Goal: Task Accomplishment & Management: Use online tool/utility

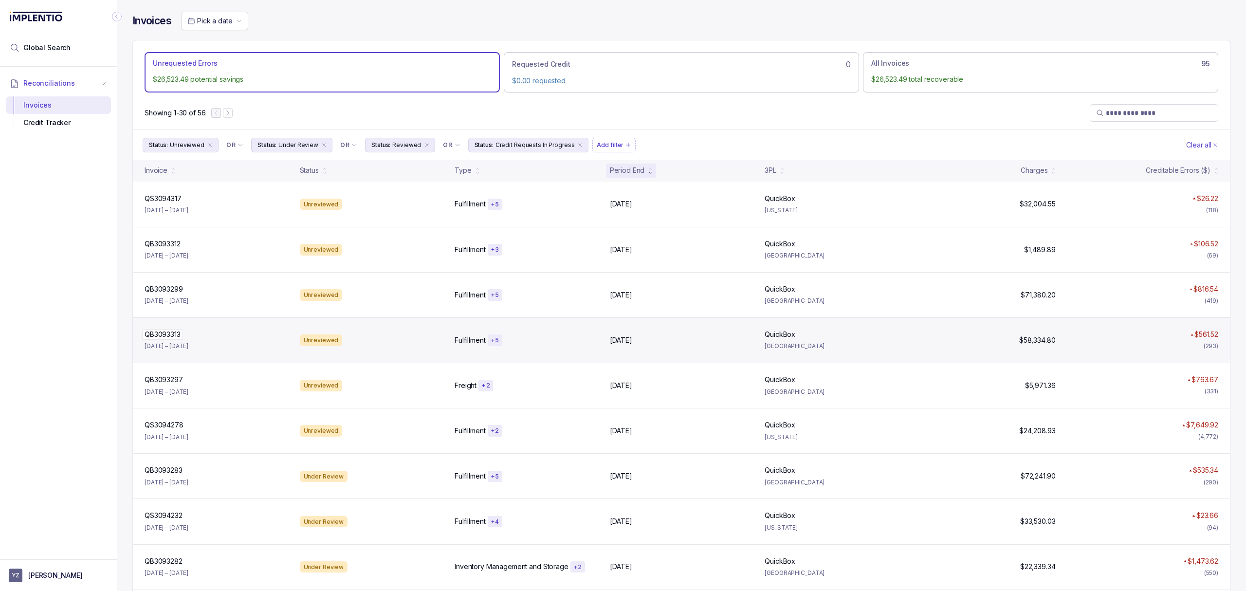
click at [176, 338] on div "QB3093313 QB3093313" at bounding box center [163, 334] width 36 height 10
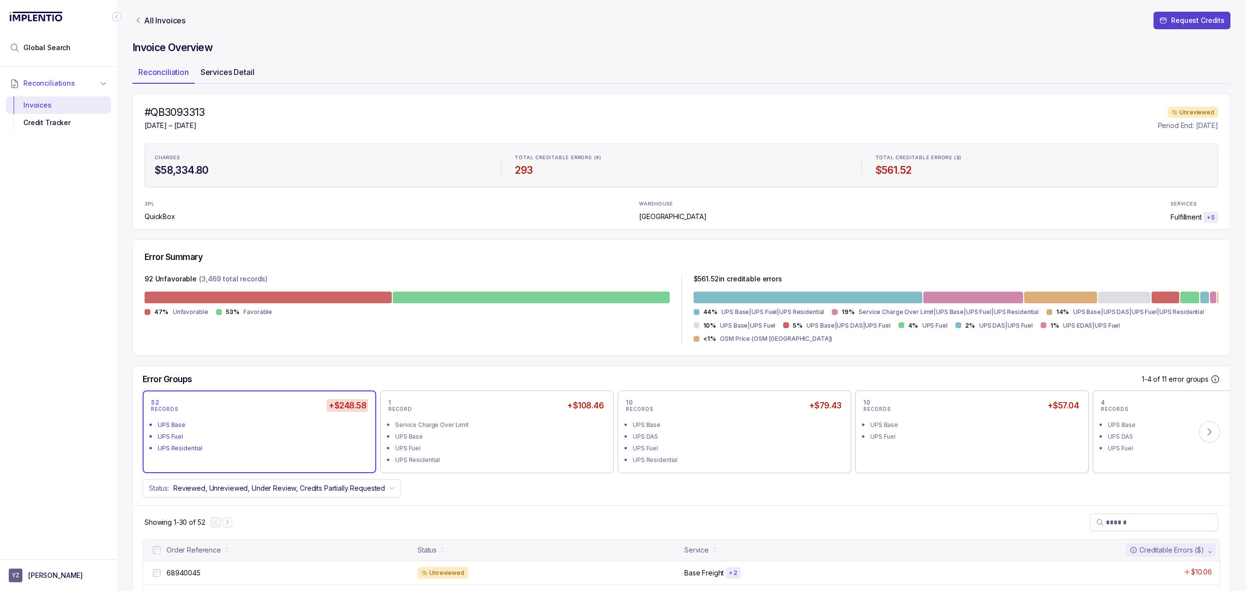
click at [220, 74] on p "Services Detail" at bounding box center [227, 72] width 54 height 12
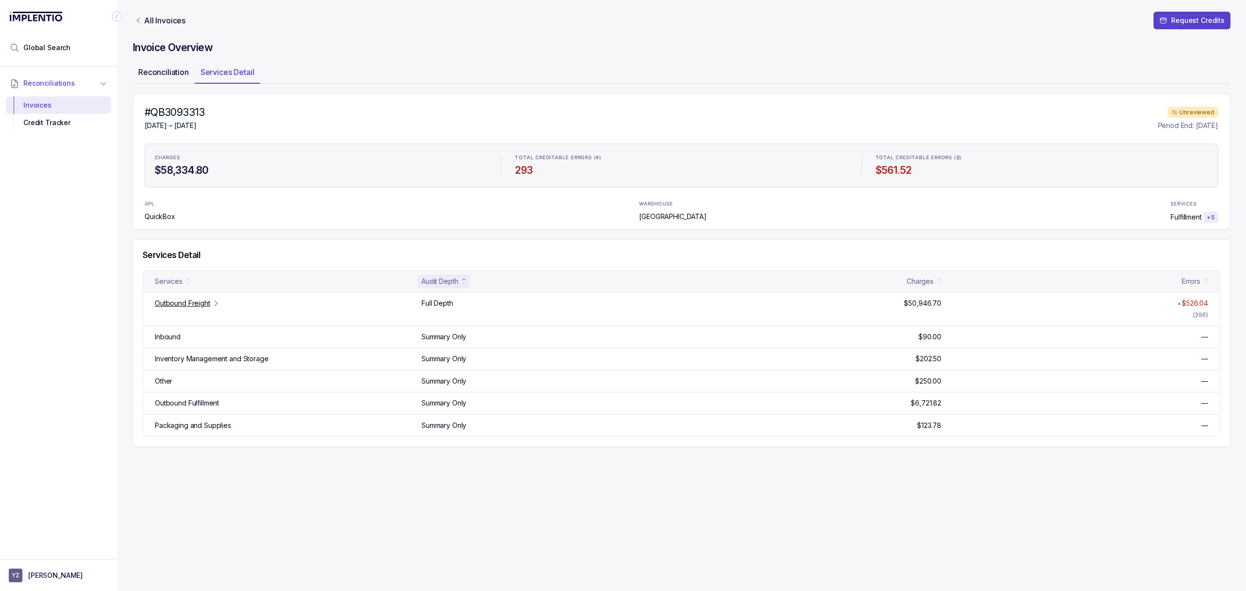
click at [168, 75] on p "Reconciliation" at bounding box center [163, 72] width 51 height 12
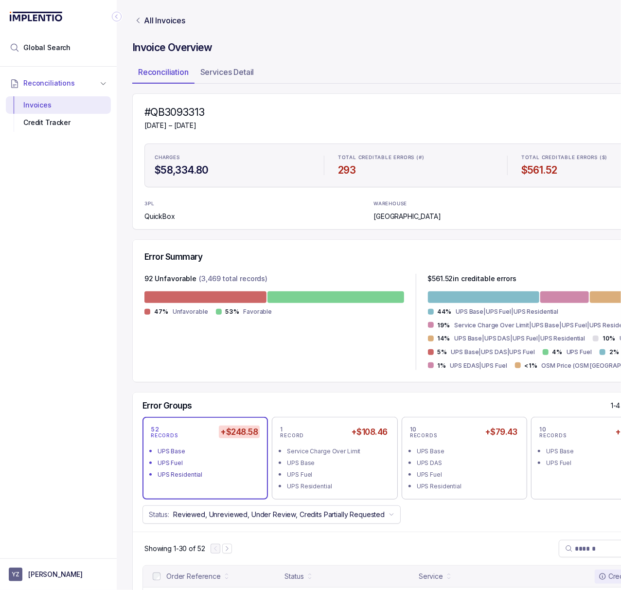
click at [117, 17] on icon "Collapse Icon" at bounding box center [117, 17] width 10 height 10
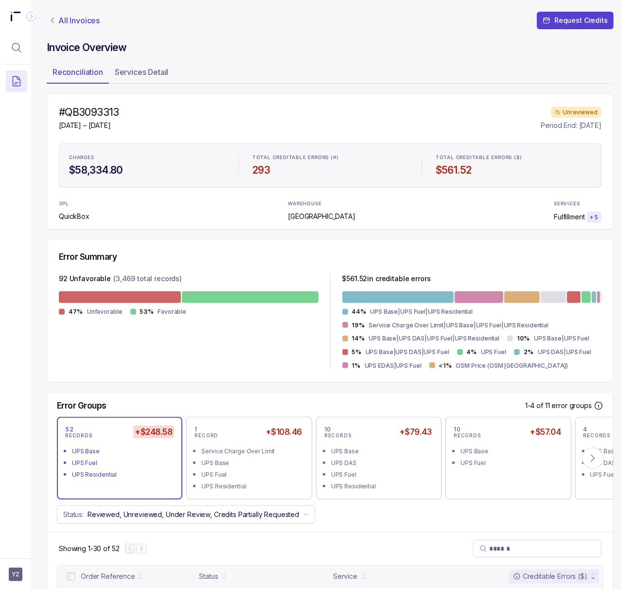
click at [80, 23] on p "All Invoices" at bounding box center [78, 21] width 41 height 10
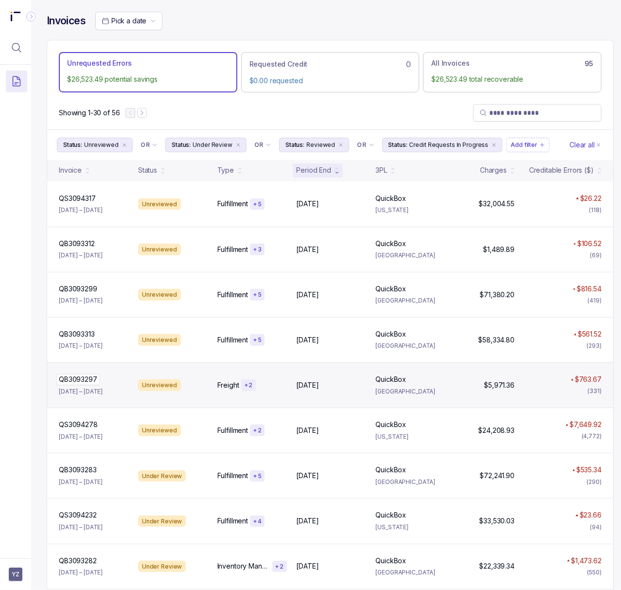
click at [85, 384] on p "QB3093297" at bounding box center [77, 379] width 43 height 11
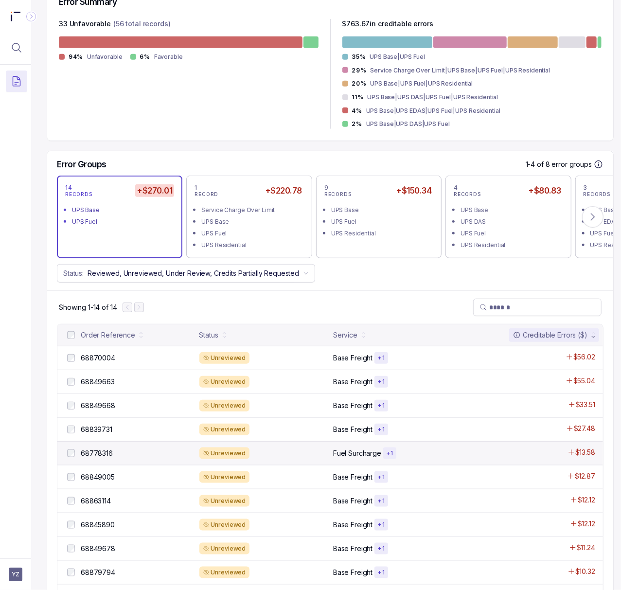
scroll to position [259, 0]
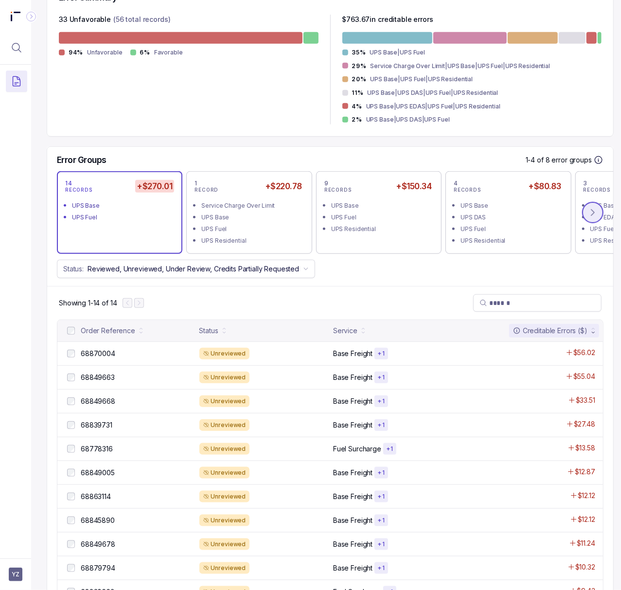
click at [598, 213] on button at bounding box center [592, 212] width 21 height 21
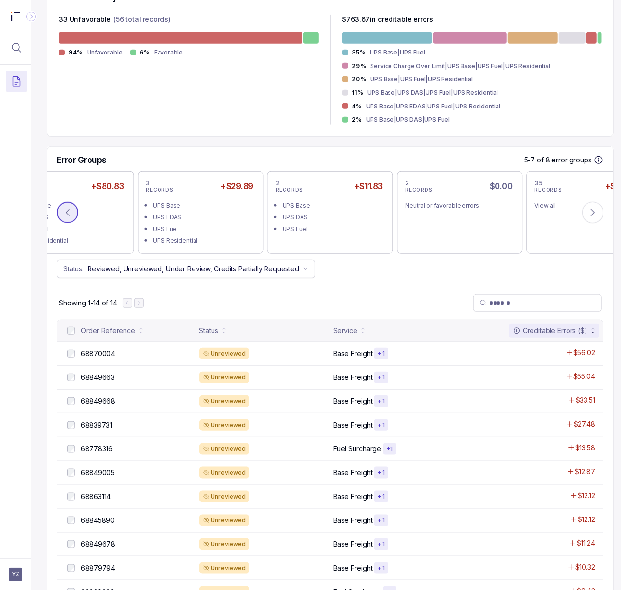
click at [70, 210] on icon at bounding box center [68, 213] width 10 height 10
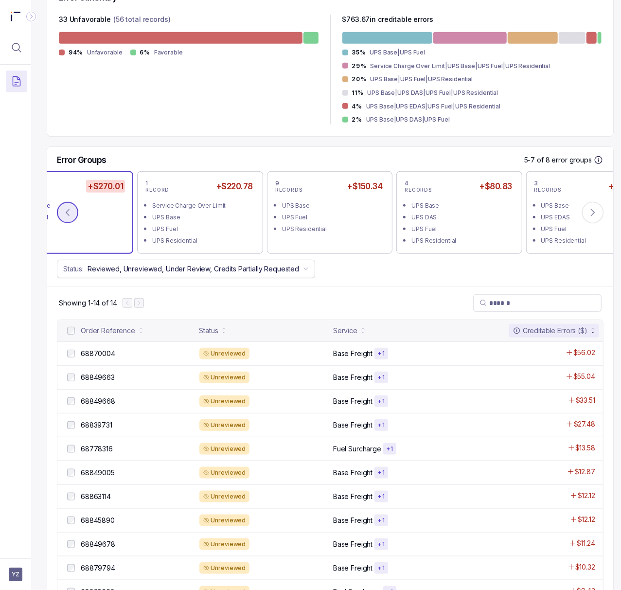
click at [70, 210] on icon at bounding box center [68, 213] width 10 height 10
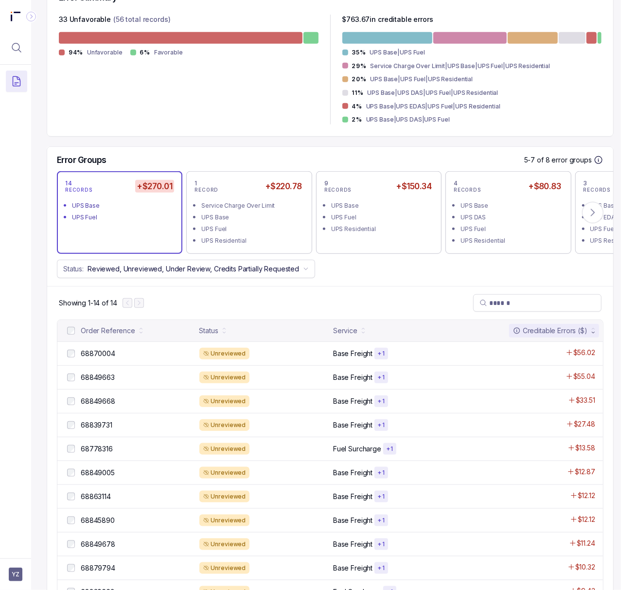
click at [96, 213] on div "UPS Fuel" at bounding box center [122, 218] width 101 height 10
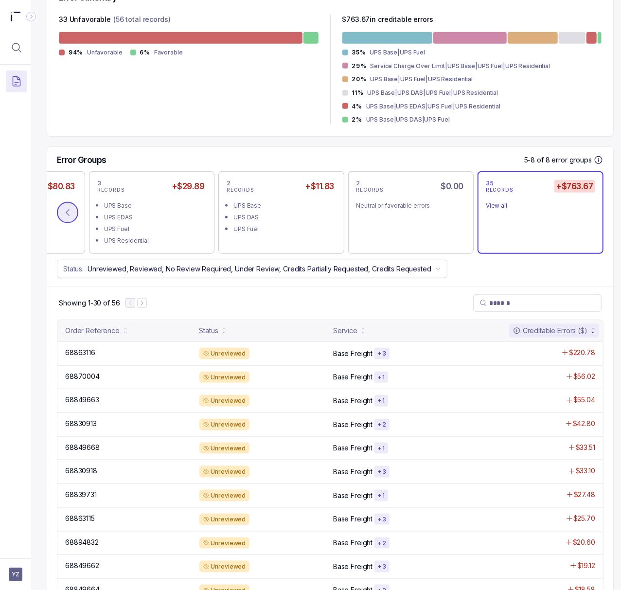
click at [68, 212] on icon at bounding box center [68, 213] width 10 height 10
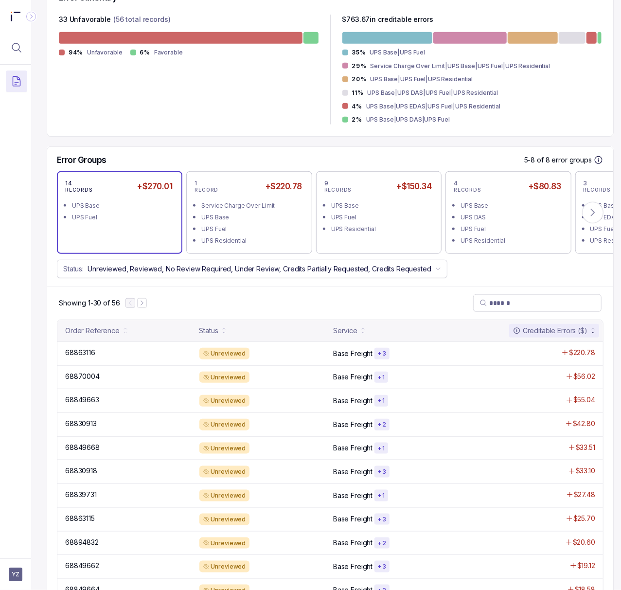
click at [99, 224] on div "14 RECORDS +$270.01 UPS Base UPS Fuel" at bounding box center [119, 213] width 109 height 66
